Goal: Information Seeking & Learning: Find specific fact

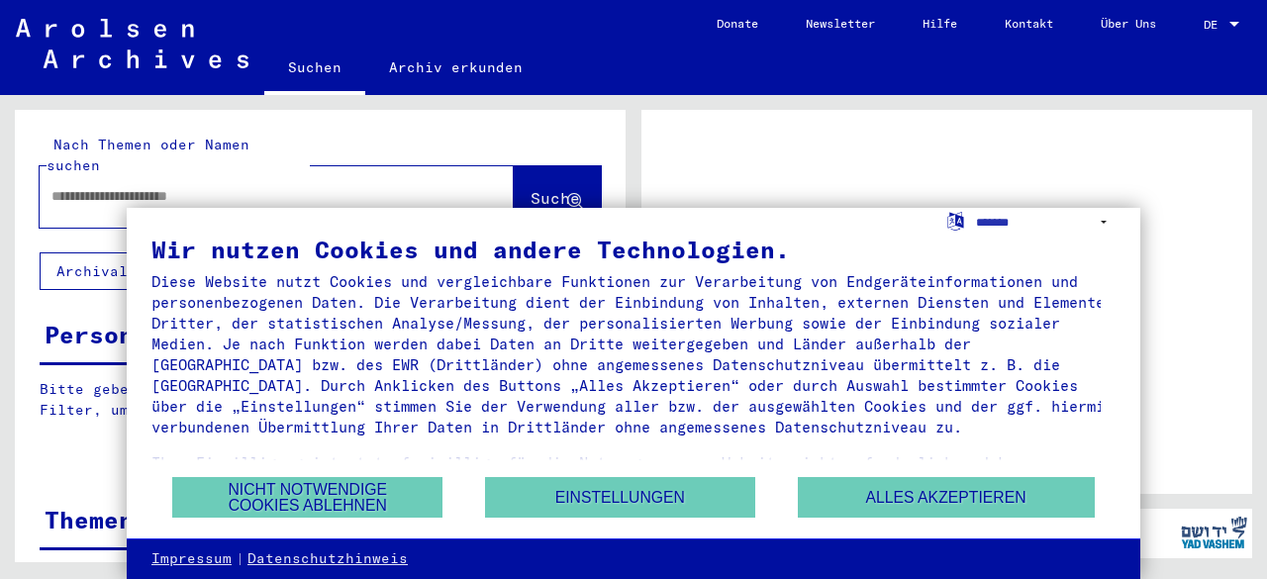
click at [902, 475] on div "Wir nutzen Cookies und andere Technologien. Diese Website nutzt Cookies und ver…" at bounding box center [633, 357] width 964 height 238
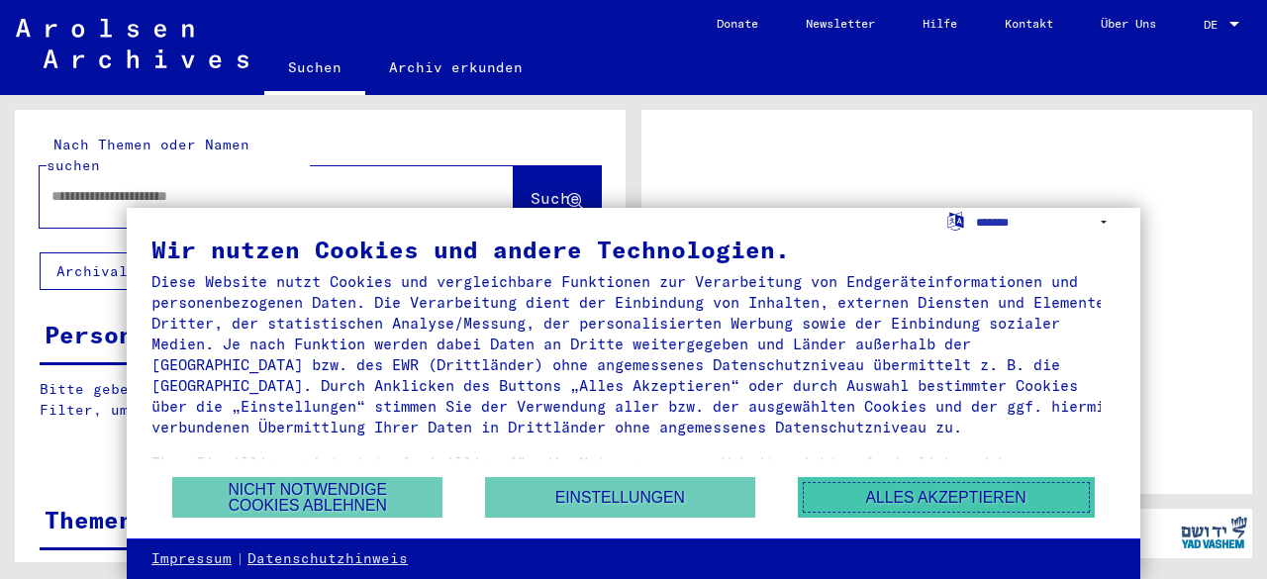
click at [887, 489] on button "Alles akzeptieren" at bounding box center [946, 497] width 297 height 41
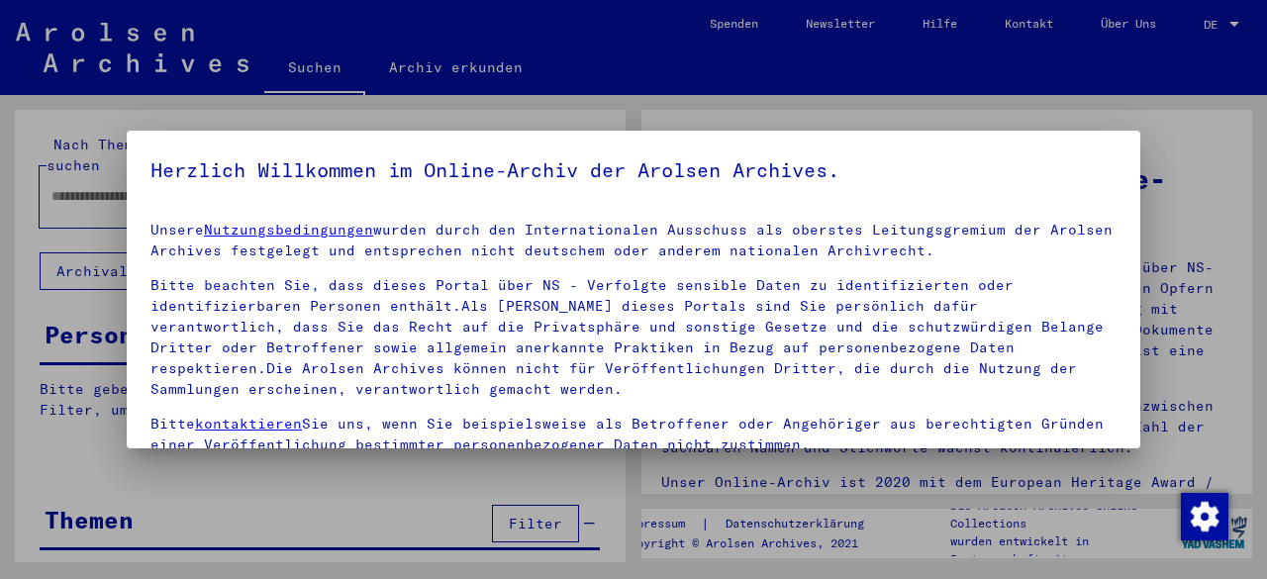
click at [58, 160] on div at bounding box center [633, 289] width 1267 height 579
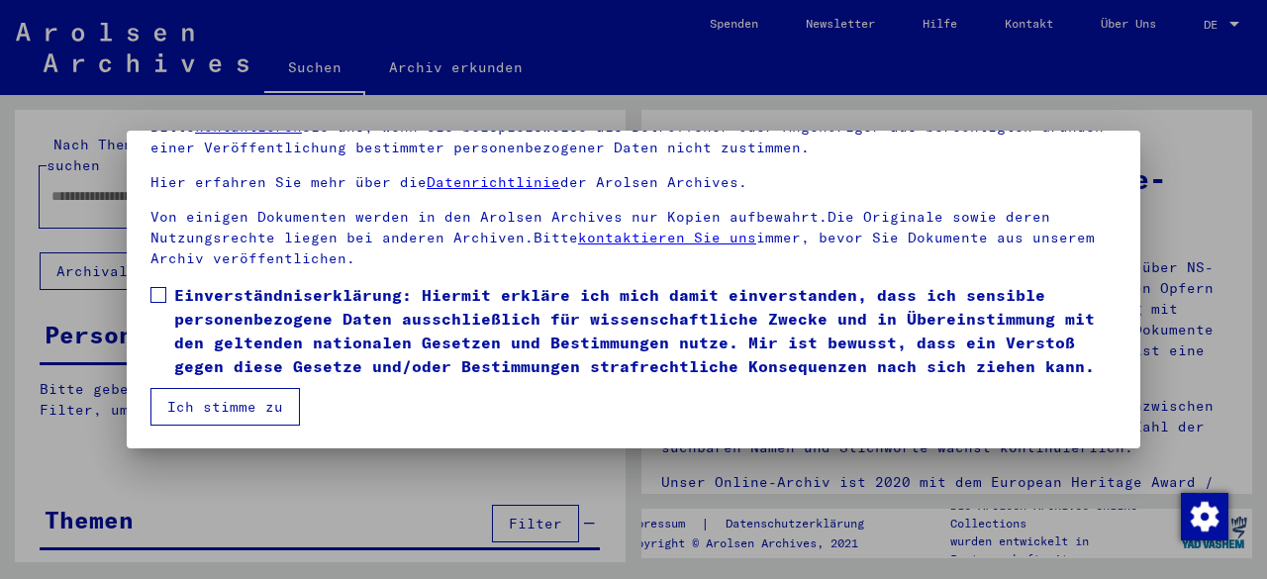
scroll to position [162, 0]
click at [159, 287] on span at bounding box center [158, 295] width 16 height 16
click at [226, 403] on button "Ich stimme zu" at bounding box center [224, 407] width 149 height 38
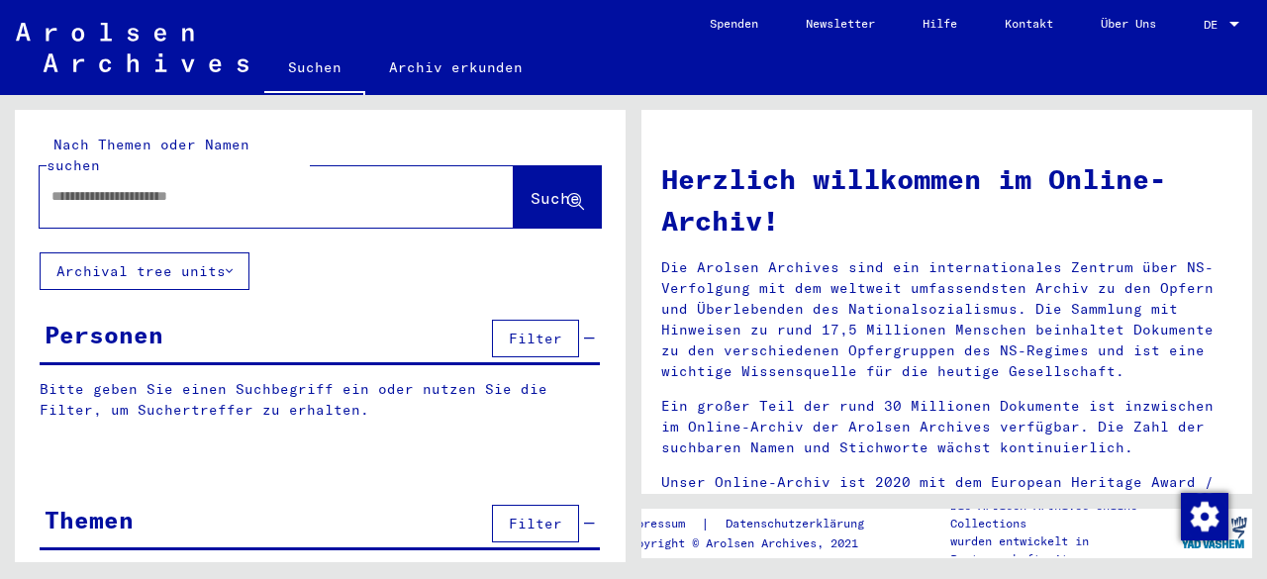
click at [154, 186] on input "text" at bounding box center [252, 196] width 403 height 21
type input "**********"
click at [531, 188] on span "Suche" at bounding box center [555, 198] width 49 height 20
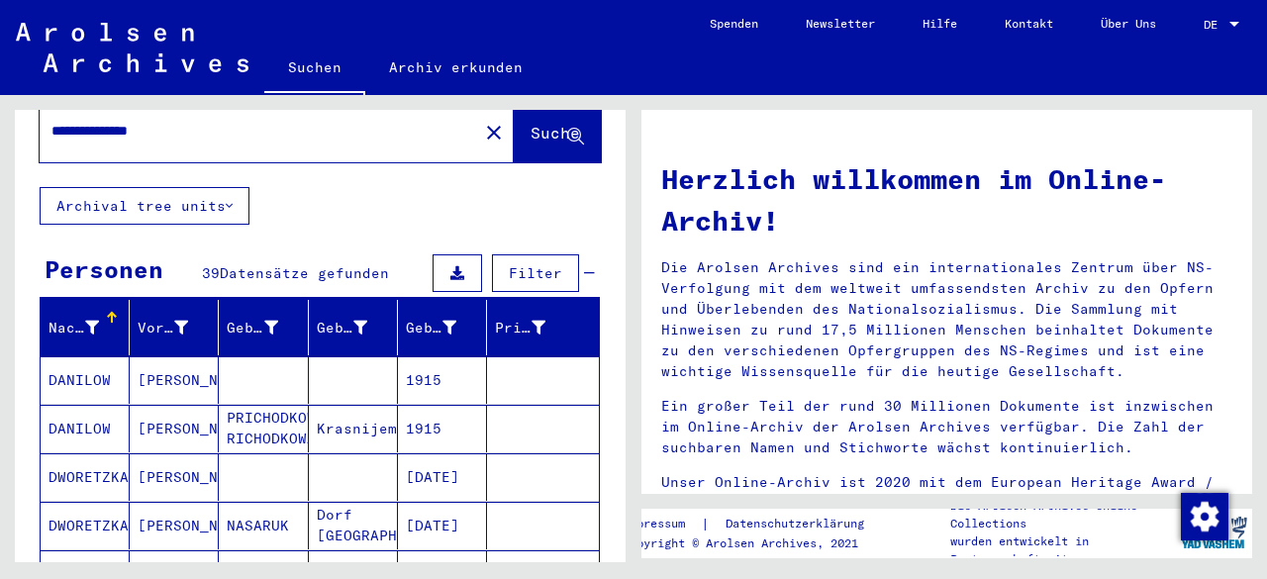
scroll to position [43, 0]
